Goal: Check status: Check status

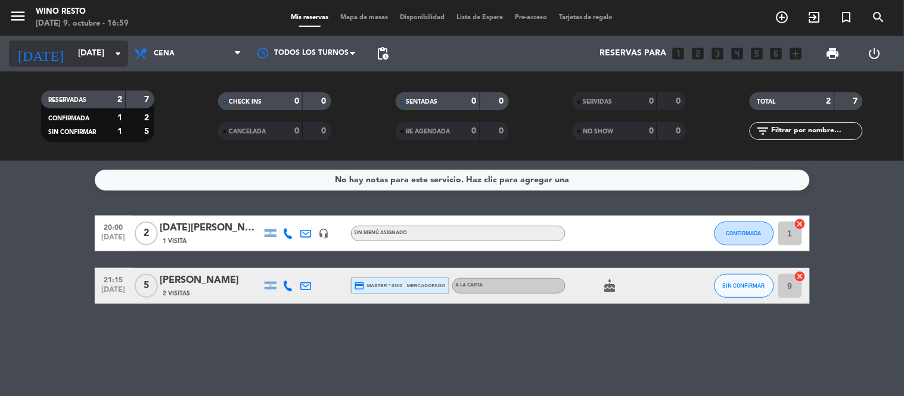
click at [116, 55] on icon "arrow_drop_down" at bounding box center [118, 53] width 14 height 14
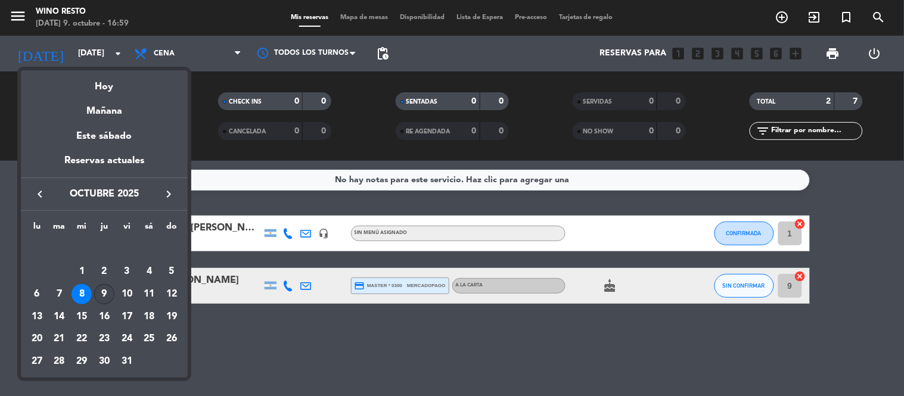
click at [102, 294] on div "9" at bounding box center [104, 294] width 20 height 20
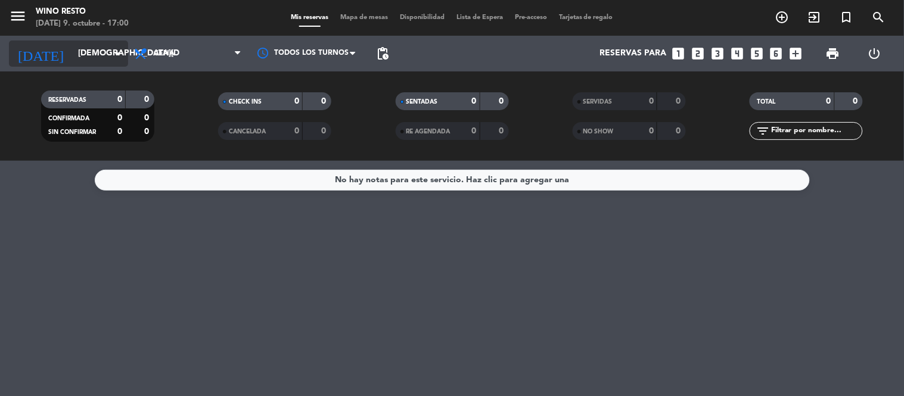
click at [114, 52] on icon "arrow_drop_down" at bounding box center [118, 53] width 14 height 14
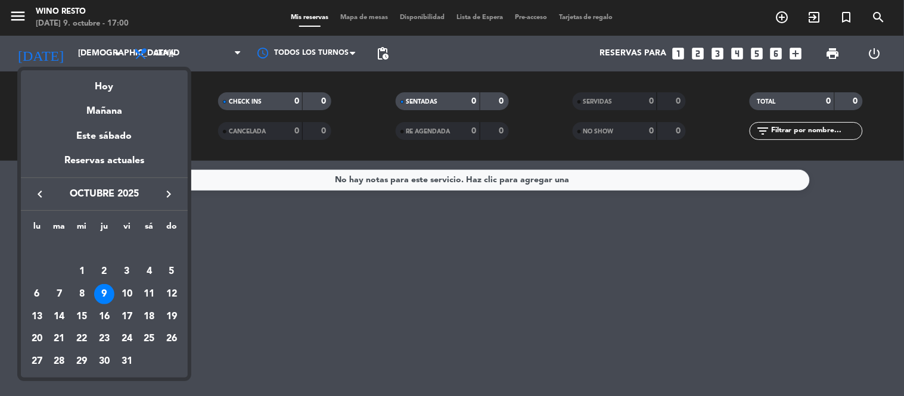
click at [110, 294] on div "9" at bounding box center [104, 294] width 20 height 20
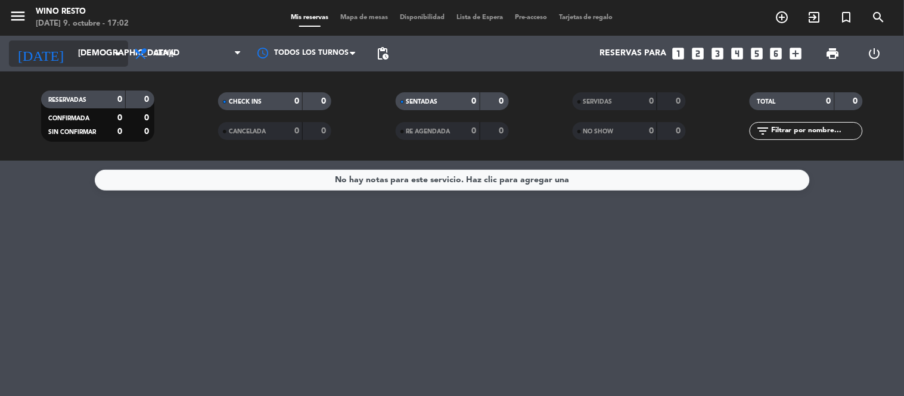
click at [119, 48] on icon "arrow_drop_down" at bounding box center [118, 53] width 14 height 14
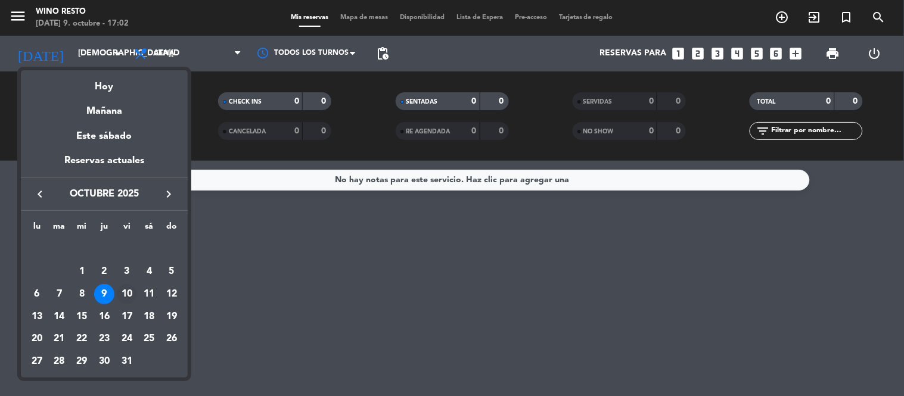
click at [128, 298] on div "10" at bounding box center [127, 294] width 20 height 20
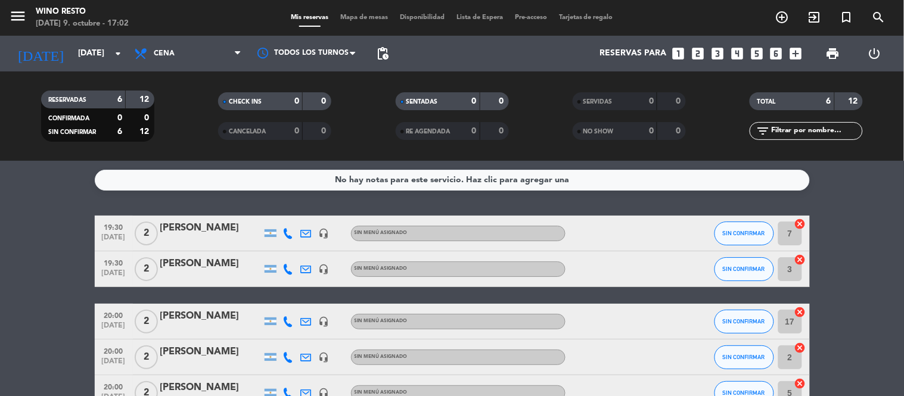
click at [39, 262] on bookings-row "19:30 [DATE] 2 [PERSON_NAME] headset_mic Sin menú asignado SIN CONFIRMAR 7 canc…" at bounding box center [452, 331] width 904 height 231
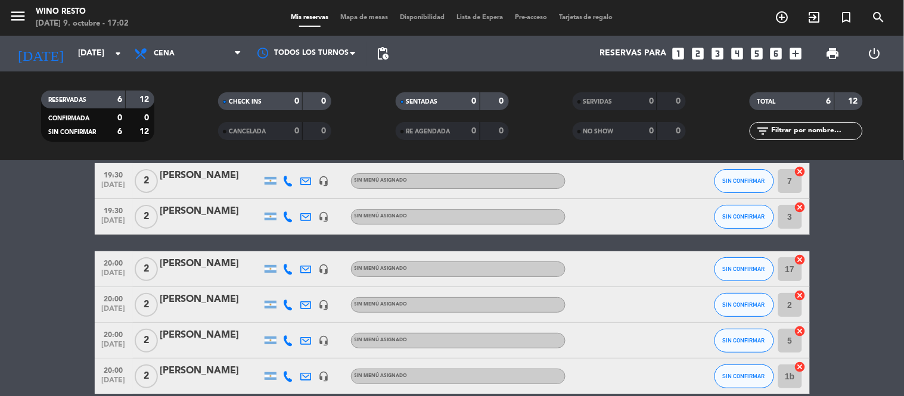
scroll to position [26, 0]
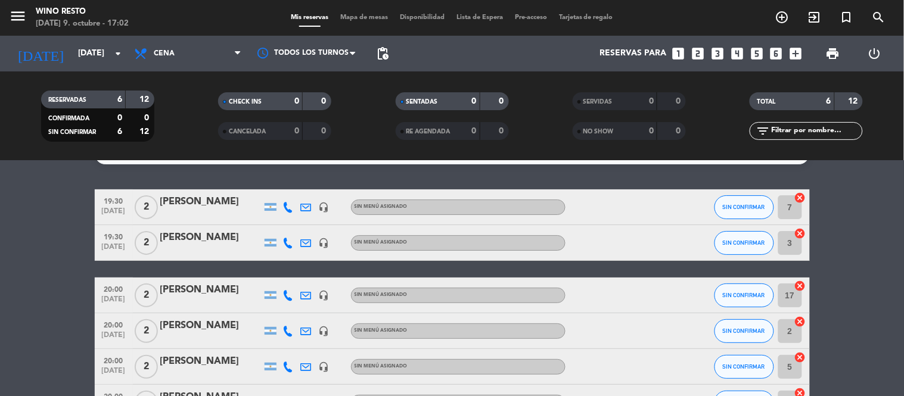
click at [869, 201] on bookings-row "19:30 [DATE] 2 [PERSON_NAME] headset_mic Sin menú asignado SIN CONFIRMAR 7 canc…" at bounding box center [452, 304] width 904 height 231
click at [110, 51] on input "[DATE]" at bounding box center [128, 53] width 113 height 21
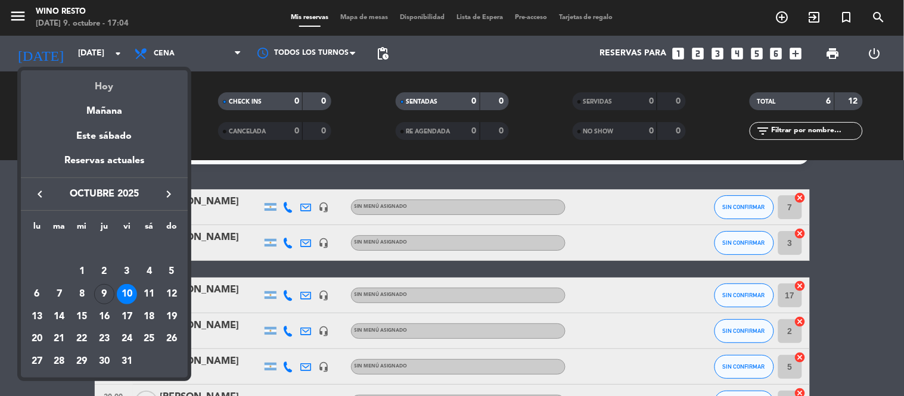
click at [108, 86] on div "Hoy" at bounding box center [104, 82] width 167 height 24
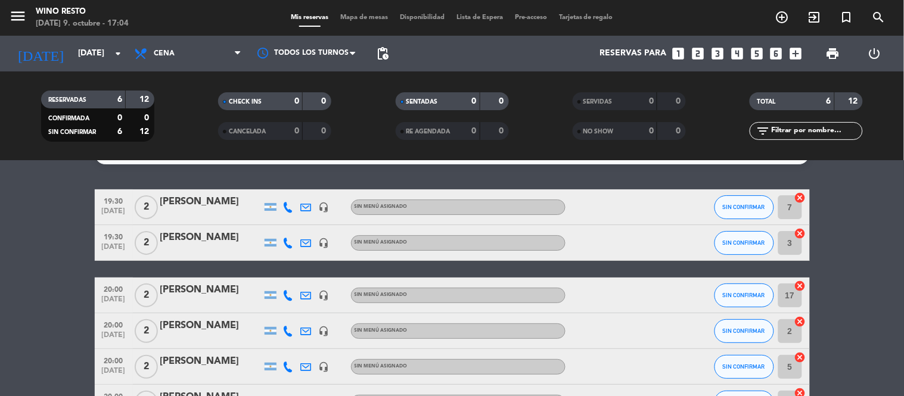
type input "[DEMOGRAPHIC_DATA][DATE]"
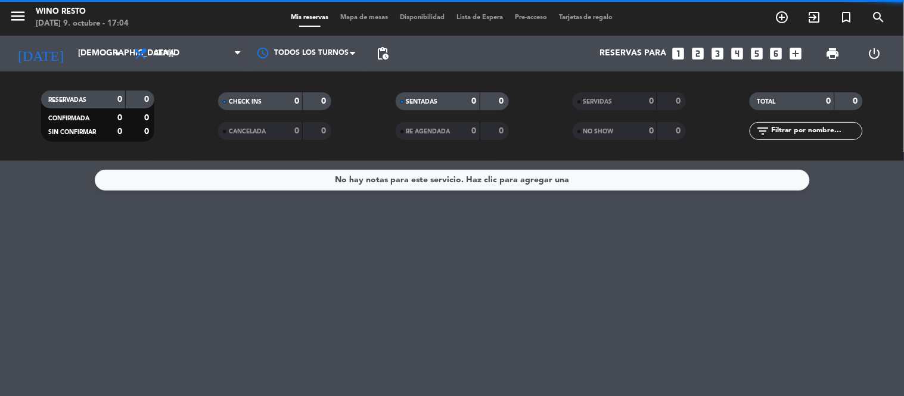
scroll to position [0, 0]
